Goal: Task Accomplishment & Management: Manage account settings

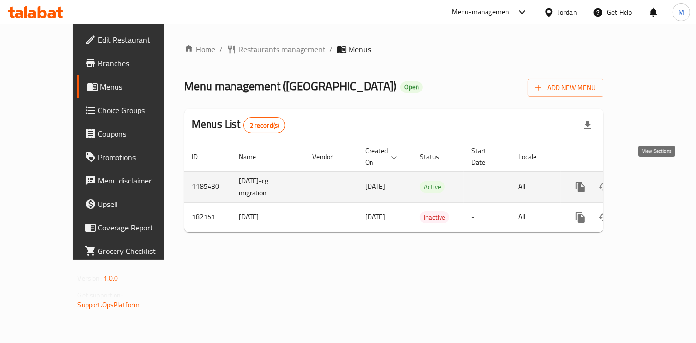
click at [656, 181] on icon "enhanced table" at bounding box center [651, 187] width 12 height 12
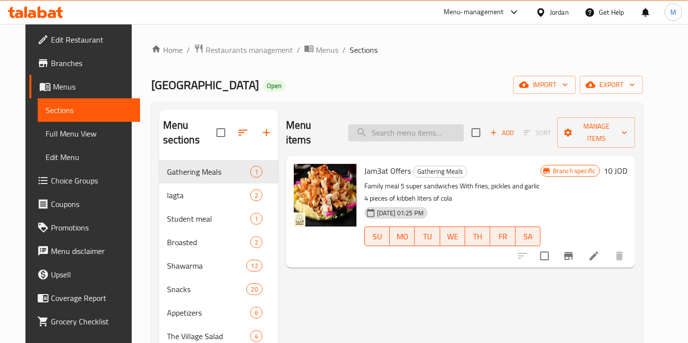
click at [393, 128] on input "search" at bounding box center [405, 132] width 115 height 17
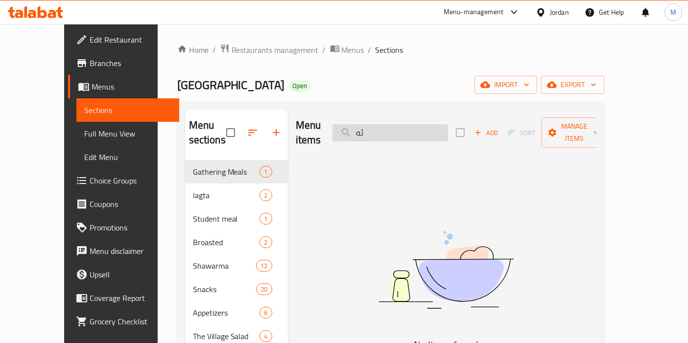
type input "ئ"
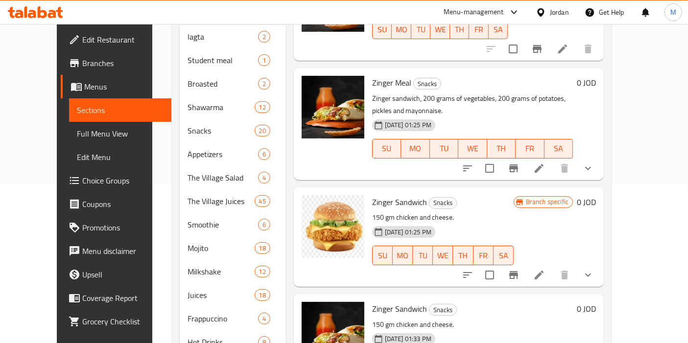
scroll to position [208, 0]
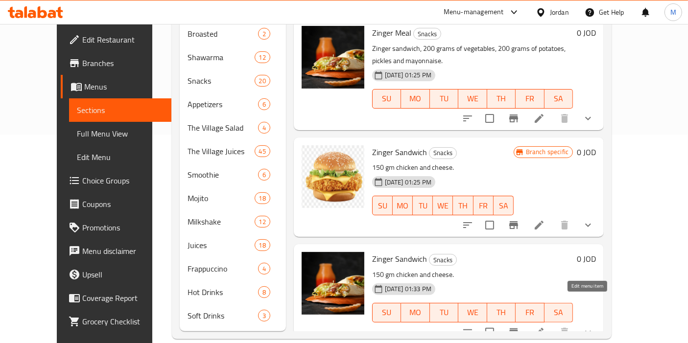
type input "zinger sand"
click at [545, 326] on icon at bounding box center [539, 332] width 12 height 12
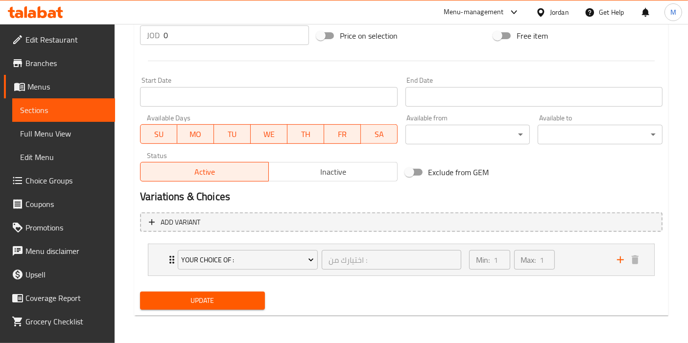
scroll to position [377, 0]
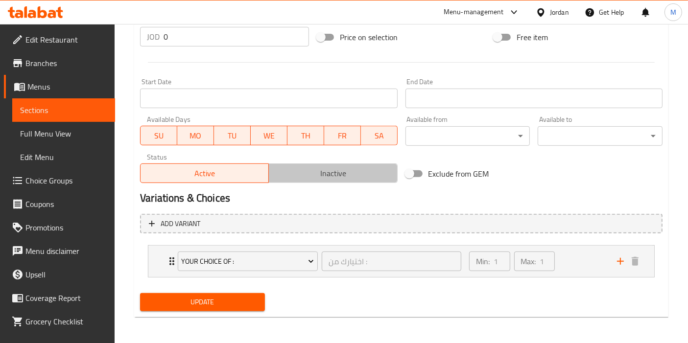
click at [346, 173] on span "Inactive" at bounding box center [333, 173] width 120 height 14
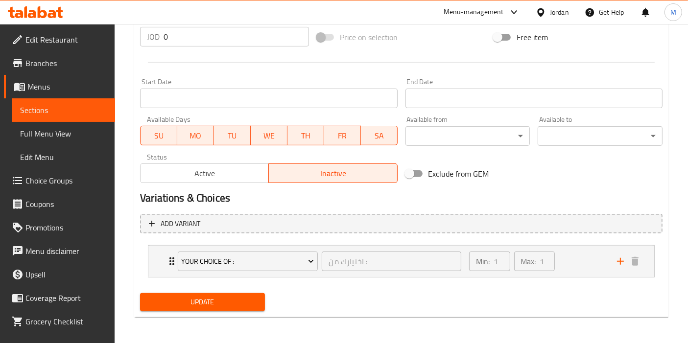
click at [205, 300] on span "Update" at bounding box center [202, 302] width 109 height 12
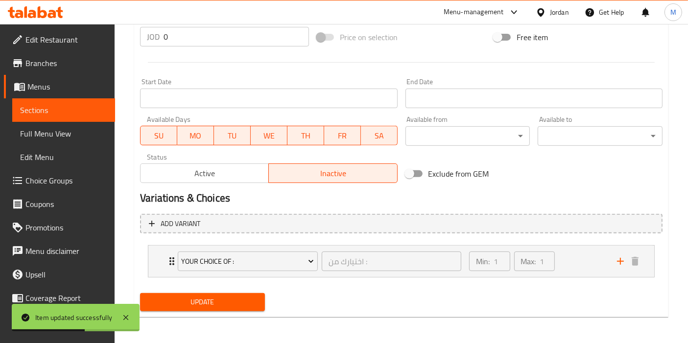
scroll to position [0, 0]
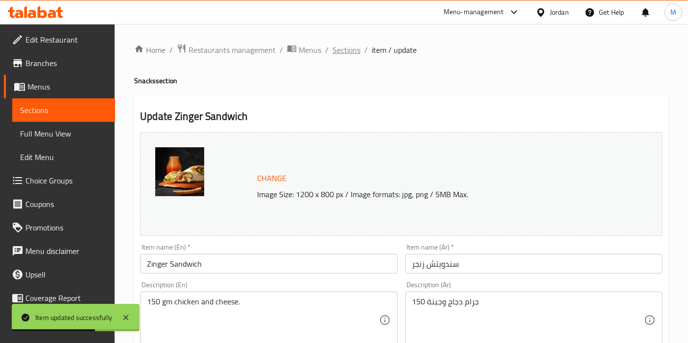
click at [338, 53] on span "Sections" at bounding box center [346, 50] width 28 height 12
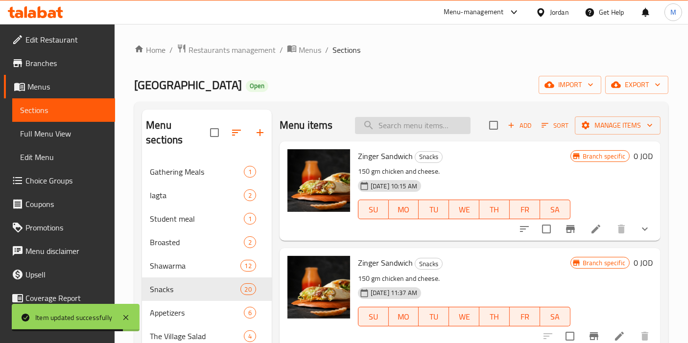
click at [392, 132] on input "search" at bounding box center [412, 125] width 115 height 17
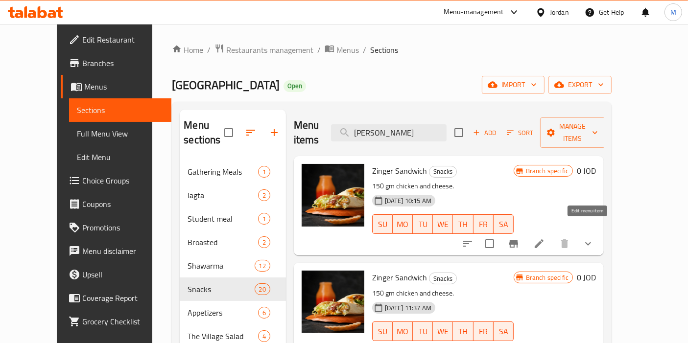
type input "[PERSON_NAME]"
click at [543, 239] on icon at bounding box center [538, 243] width 9 height 9
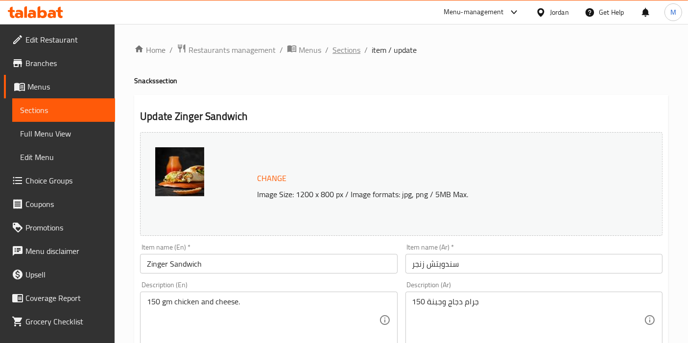
click at [344, 53] on span "Sections" at bounding box center [346, 50] width 28 height 12
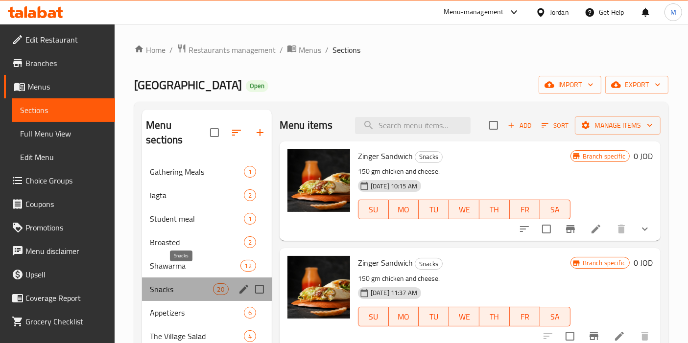
click at [161, 283] on span "Snacks" at bounding box center [181, 289] width 63 height 12
click at [168, 283] on span "Snacks" at bounding box center [181, 289] width 63 height 12
click at [184, 283] on span "Snacks" at bounding box center [181, 289] width 63 height 12
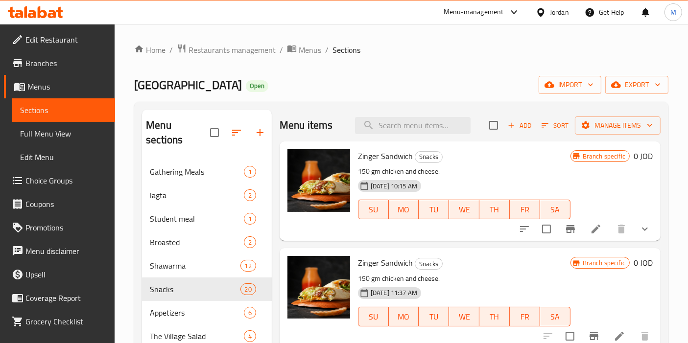
click at [582, 231] on li at bounding box center [595, 229] width 27 height 18
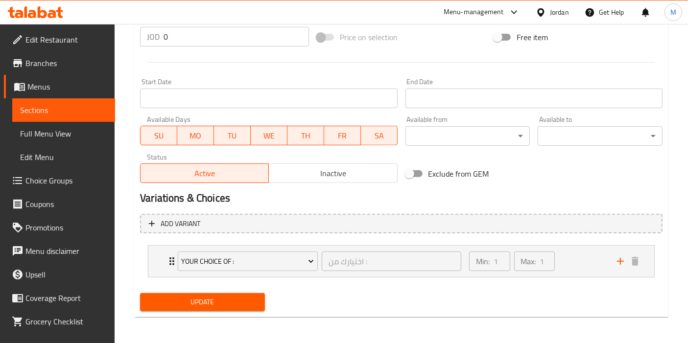
scroll to position [376, 0]
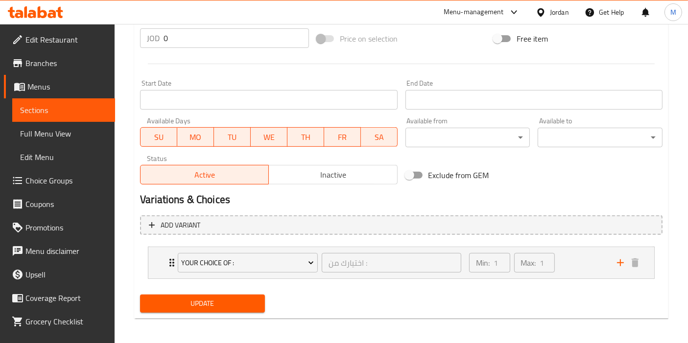
click at [330, 170] on span "Inactive" at bounding box center [333, 175] width 120 height 14
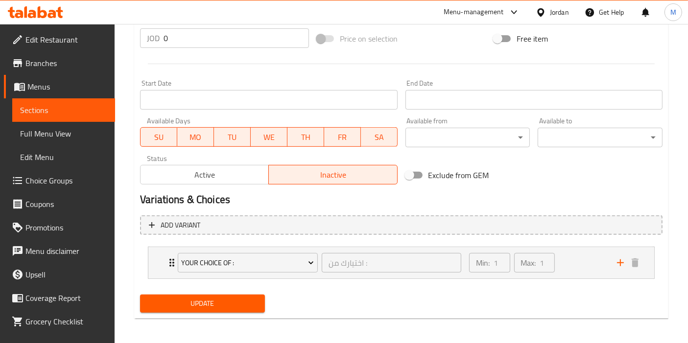
click at [195, 308] on span "Update" at bounding box center [202, 304] width 109 height 12
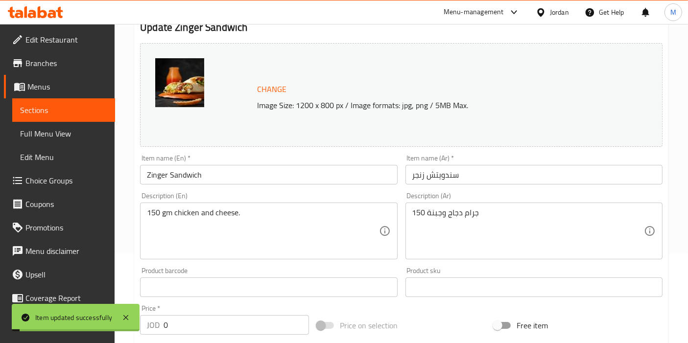
scroll to position [0, 0]
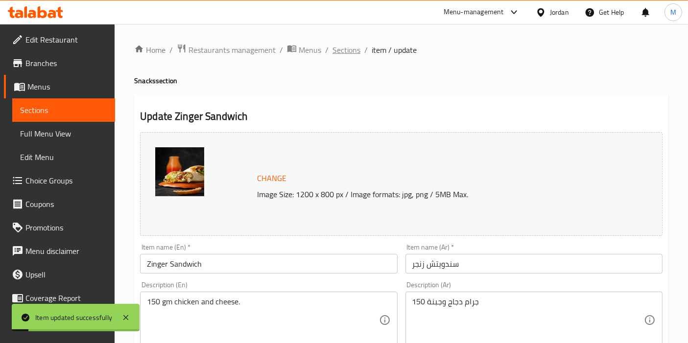
click at [337, 49] on span "Sections" at bounding box center [346, 50] width 28 height 12
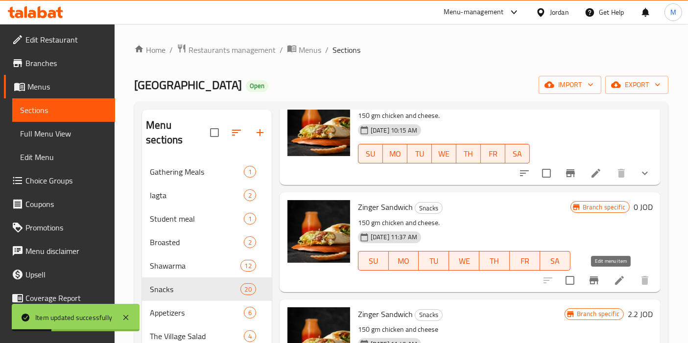
click at [615, 283] on icon at bounding box center [619, 280] width 9 height 9
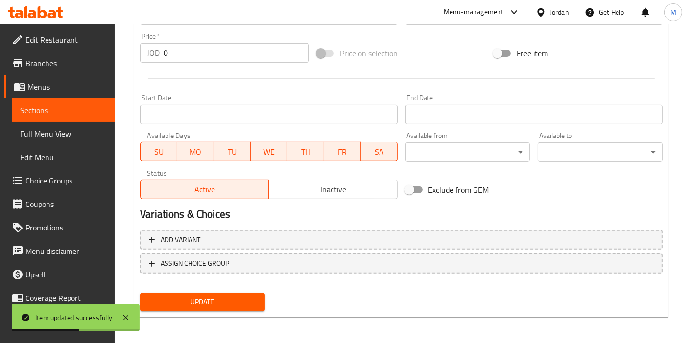
click at [341, 193] on span "Inactive" at bounding box center [333, 190] width 120 height 14
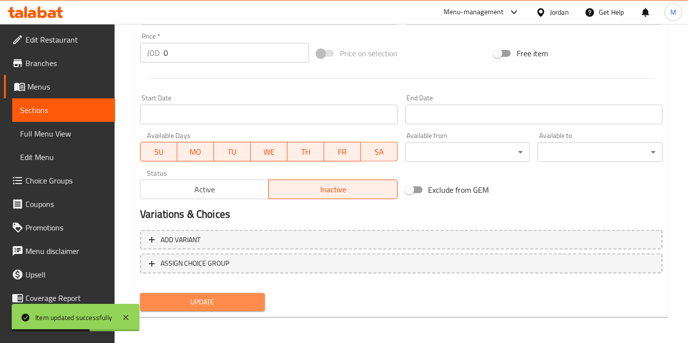
click at [224, 299] on span "Update" at bounding box center [202, 302] width 109 height 12
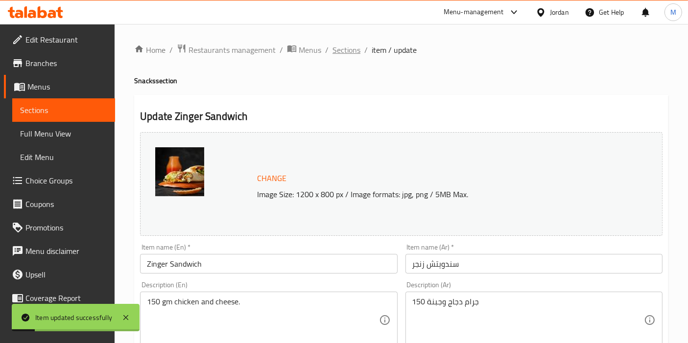
click at [347, 55] on span "Sections" at bounding box center [346, 50] width 28 height 12
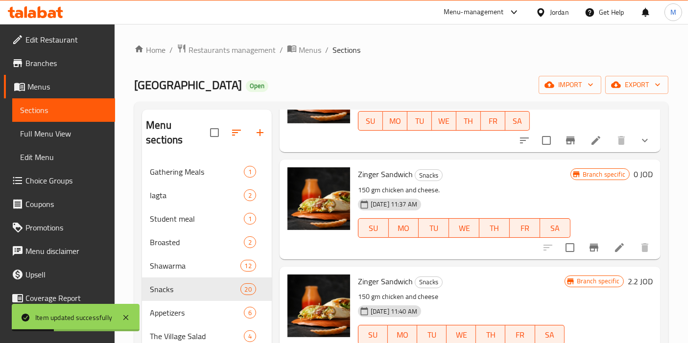
scroll to position [139, 0]
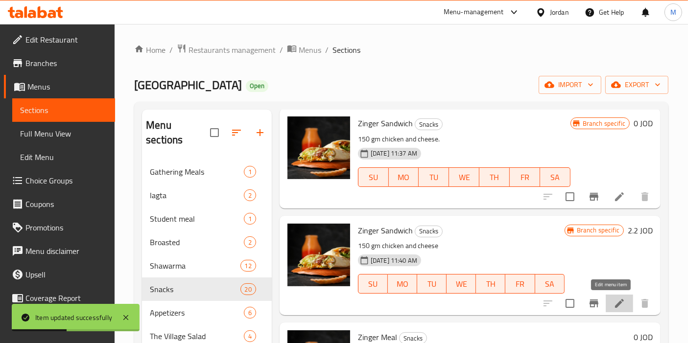
click at [615, 303] on icon at bounding box center [619, 303] width 9 height 9
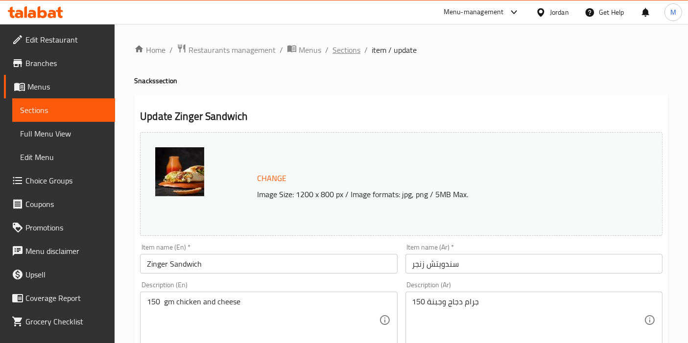
click at [348, 54] on span "Sections" at bounding box center [346, 50] width 28 height 12
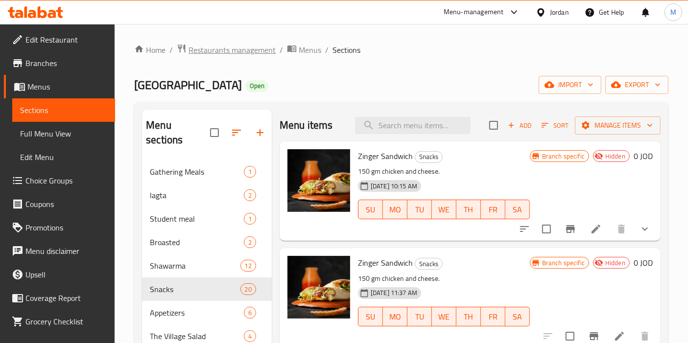
click at [236, 50] on span "Restaurants management" at bounding box center [231, 50] width 87 height 12
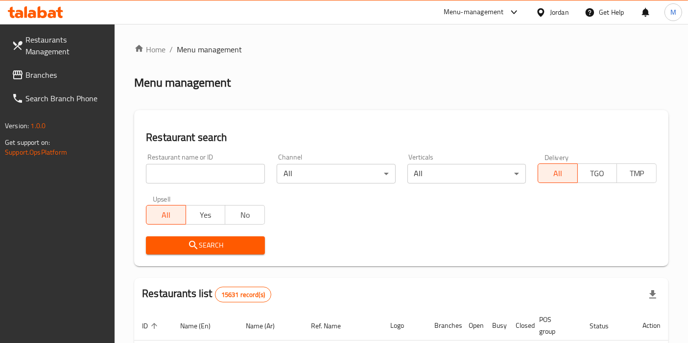
click at [413, 75] on div "Menu management" at bounding box center [401, 83] width 534 height 16
